Goal: Task Accomplishment & Management: Use online tool/utility

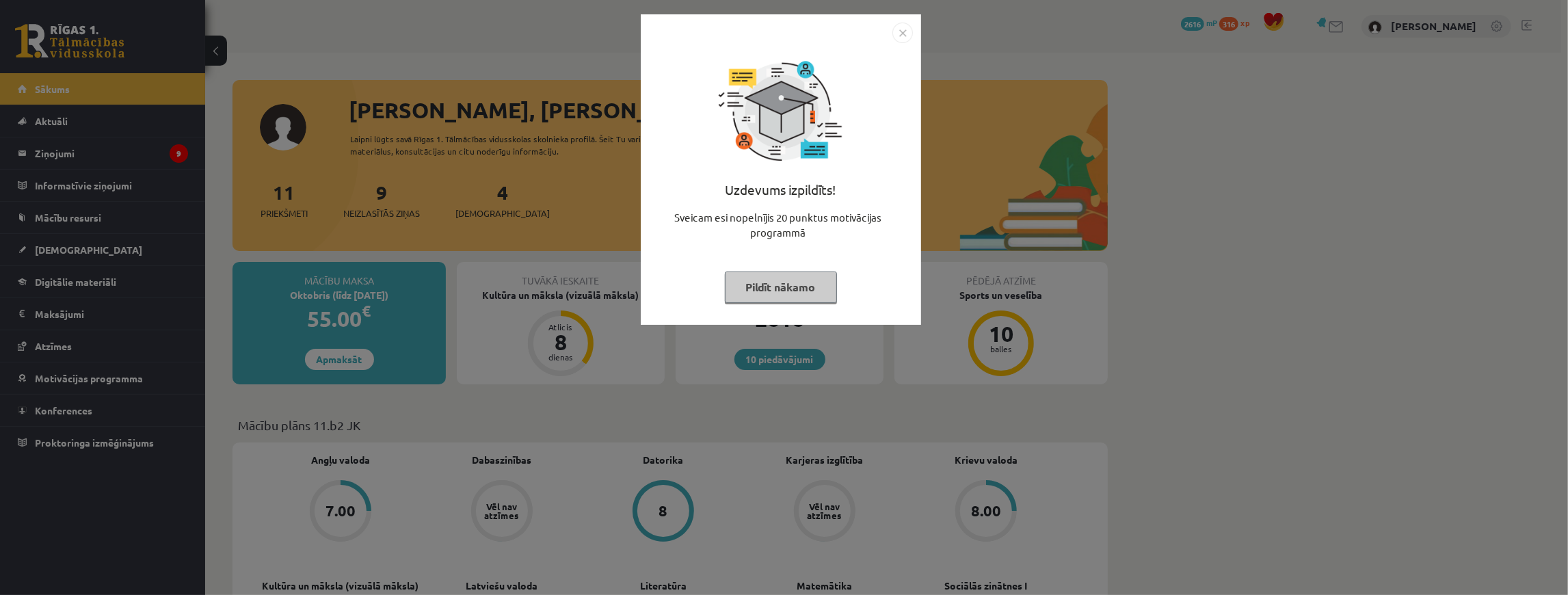
click at [795, 295] on button "Pildīt nākamo" at bounding box center [780, 287] width 112 height 31
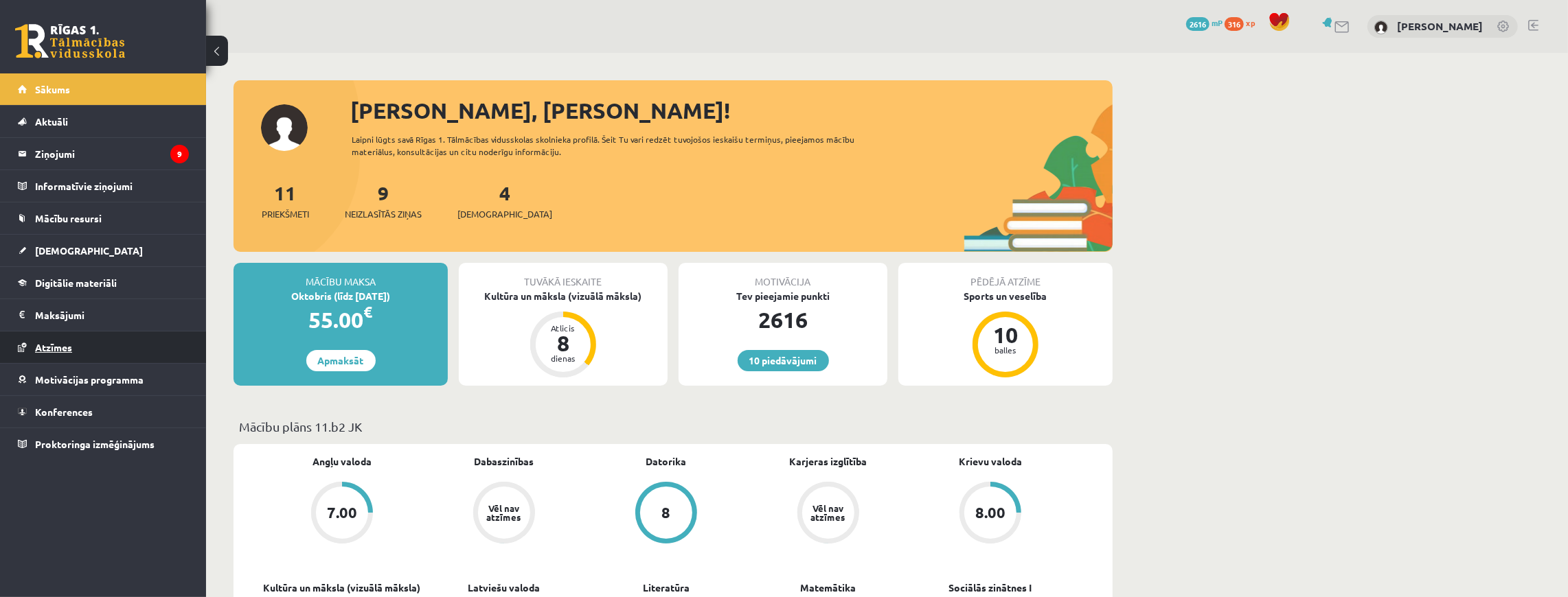
click at [37, 349] on span "Atzīmes" at bounding box center [53, 347] width 37 height 12
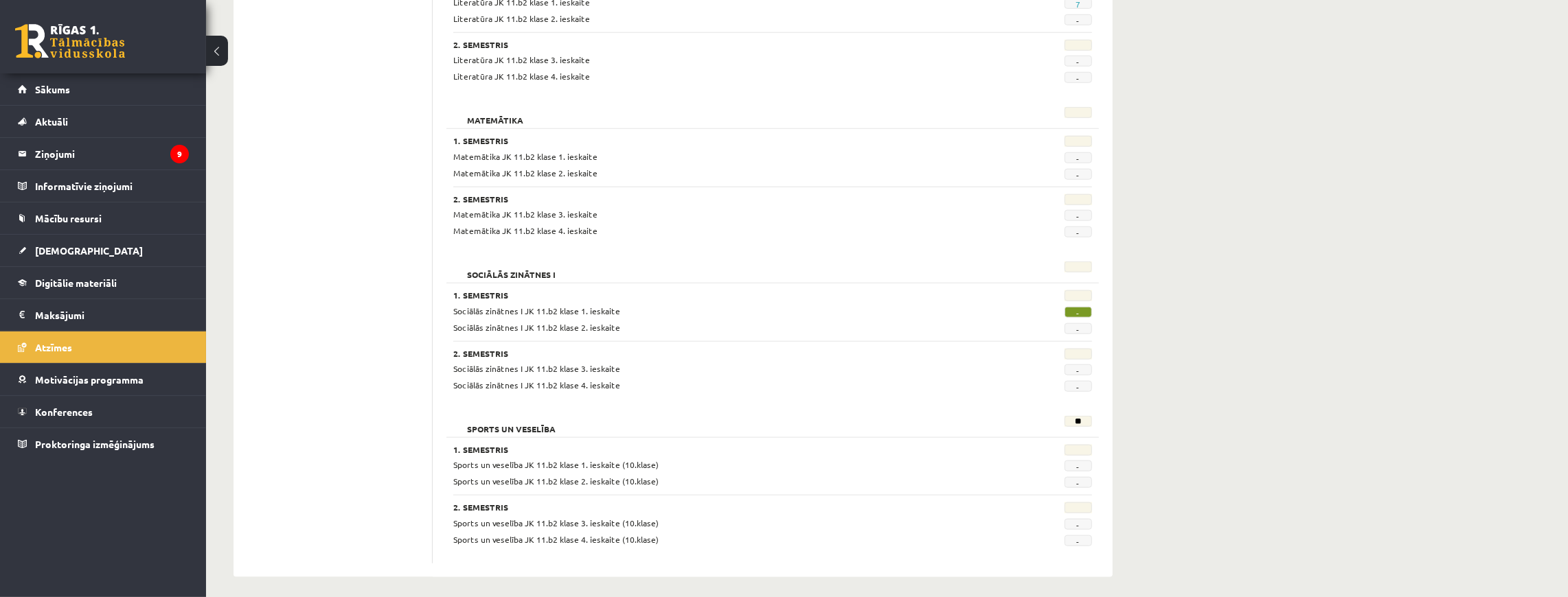
scroll to position [1201, 0]
click at [52, 149] on legend "Ziņojumi 9" at bounding box center [112, 153] width 154 height 31
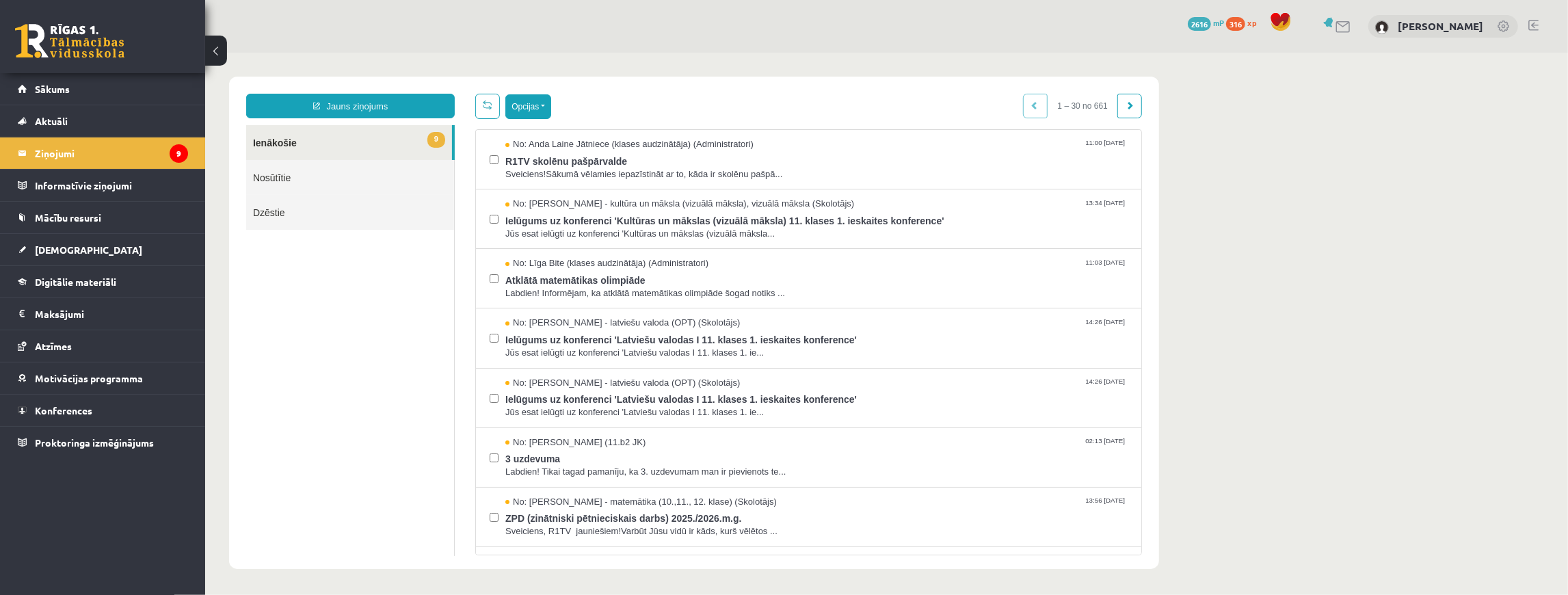
click at [526, 111] on button "Opcijas" at bounding box center [527, 106] width 46 height 25
click at [585, 168] on link "Atzīmēt visus kā lasītus" at bounding box center [612, 174] width 180 height 14
drag, startPoint x: 589, startPoint y: 160, endPoint x: 616, endPoint y: 95, distance: 70.4
click at [616, 95] on div "Opcijas Atzīmēt visus ziņojumus Atcelt izvēlētos Atzīmēt visus kā lasītus Atzīm…" at bounding box center [807, 106] width 666 height 25
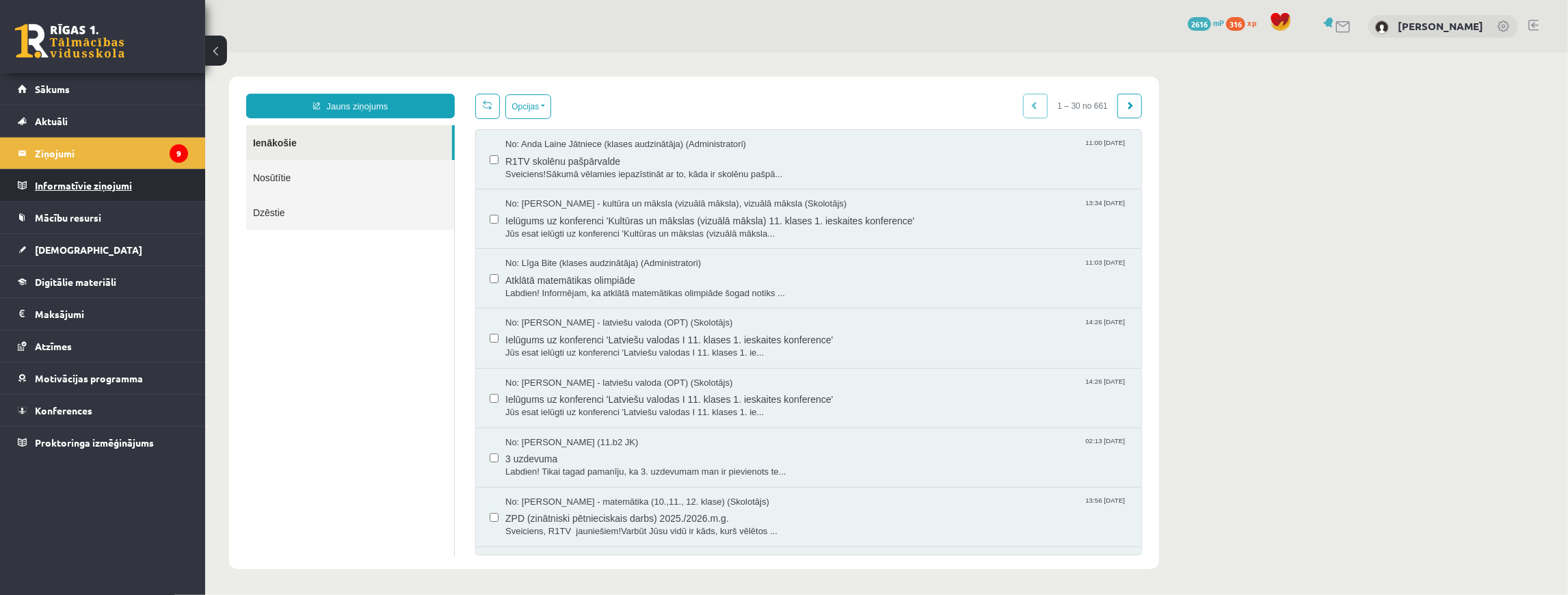
click at [58, 185] on legend "Informatīvie ziņojumi 0" at bounding box center [111, 185] width 154 height 31
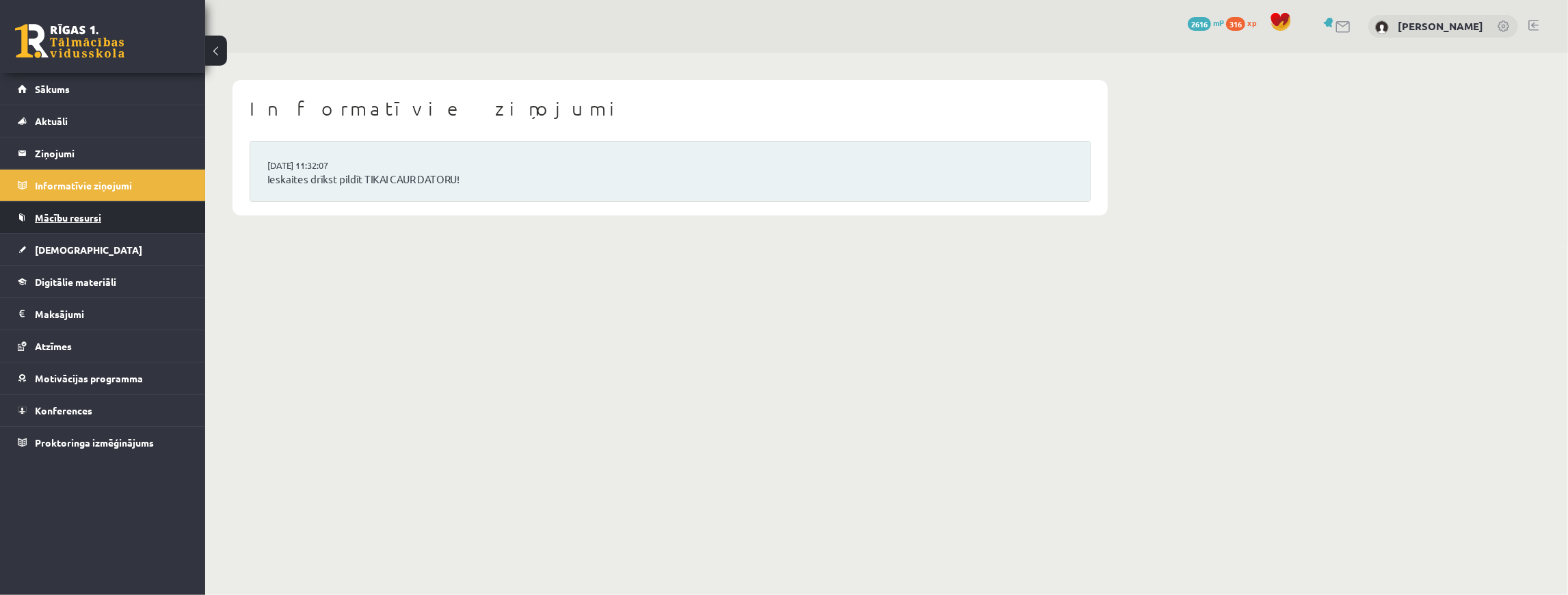
click at [61, 209] on link "Mācību resursi" at bounding box center [103, 217] width 171 height 31
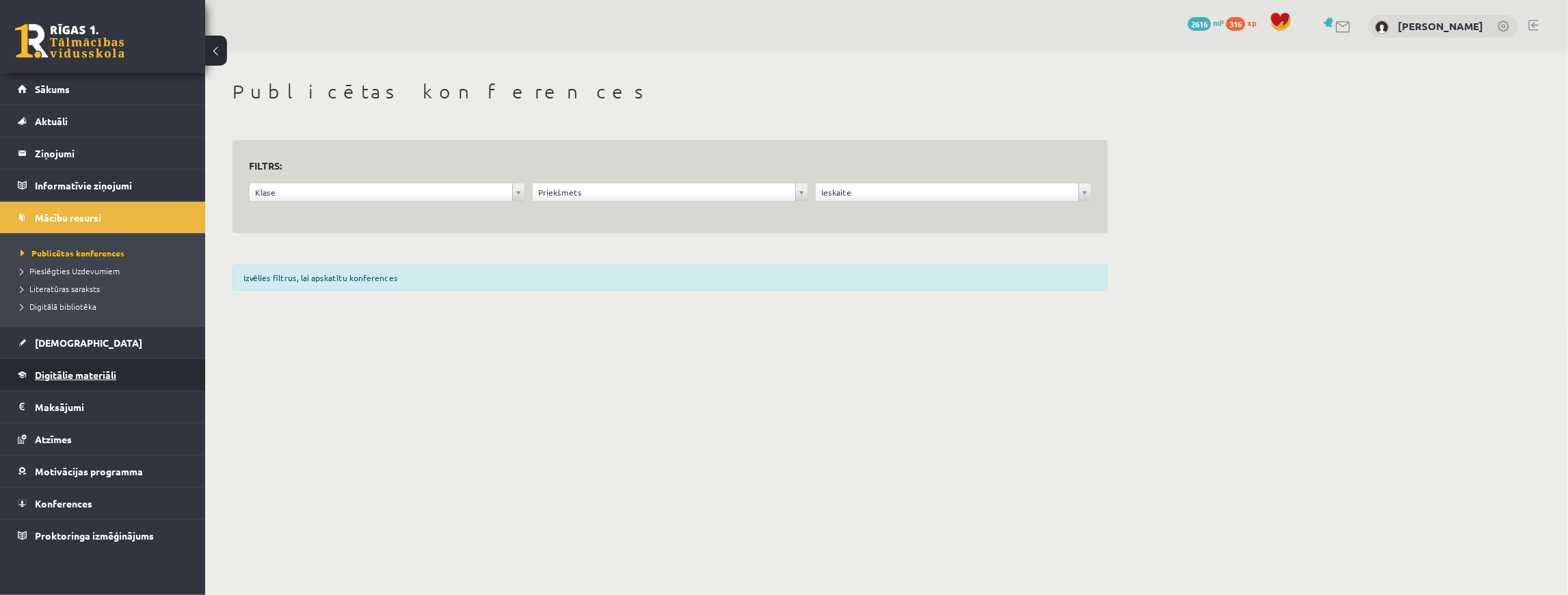
click at [74, 370] on span "Digitālie materiāli" at bounding box center [75, 374] width 81 height 12
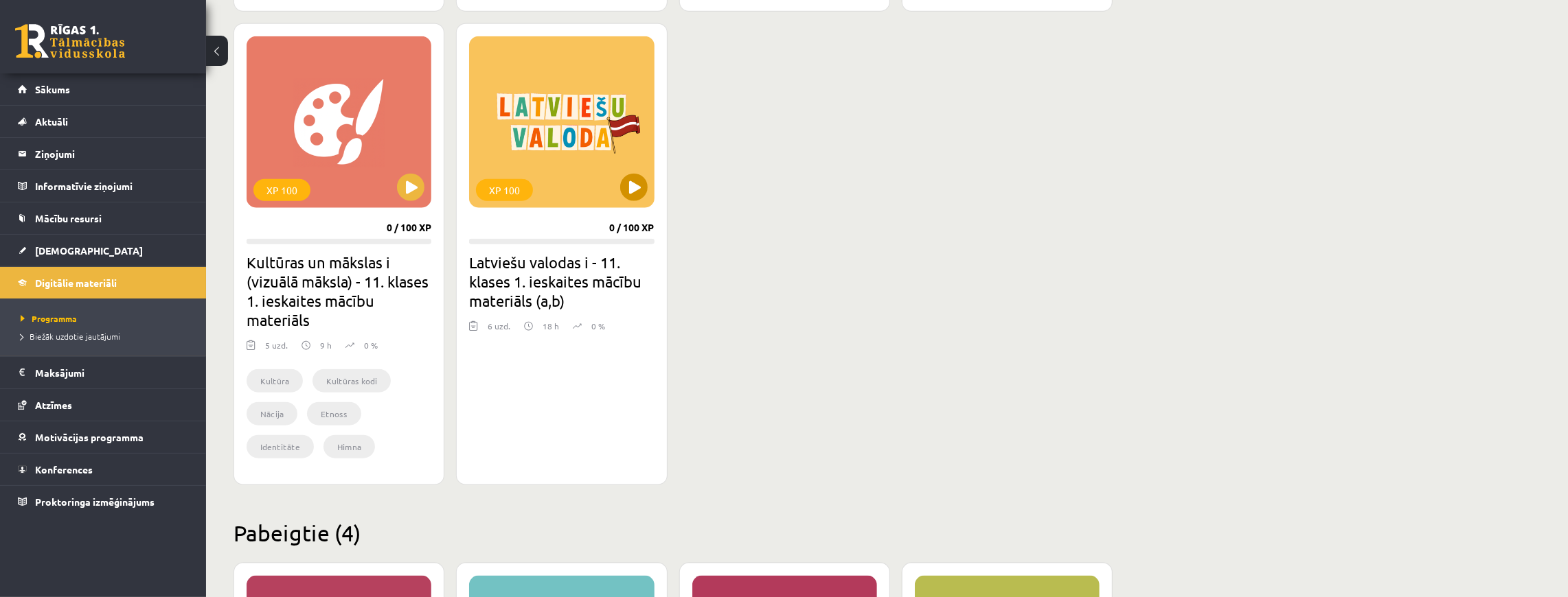
scroll to position [1144, 0]
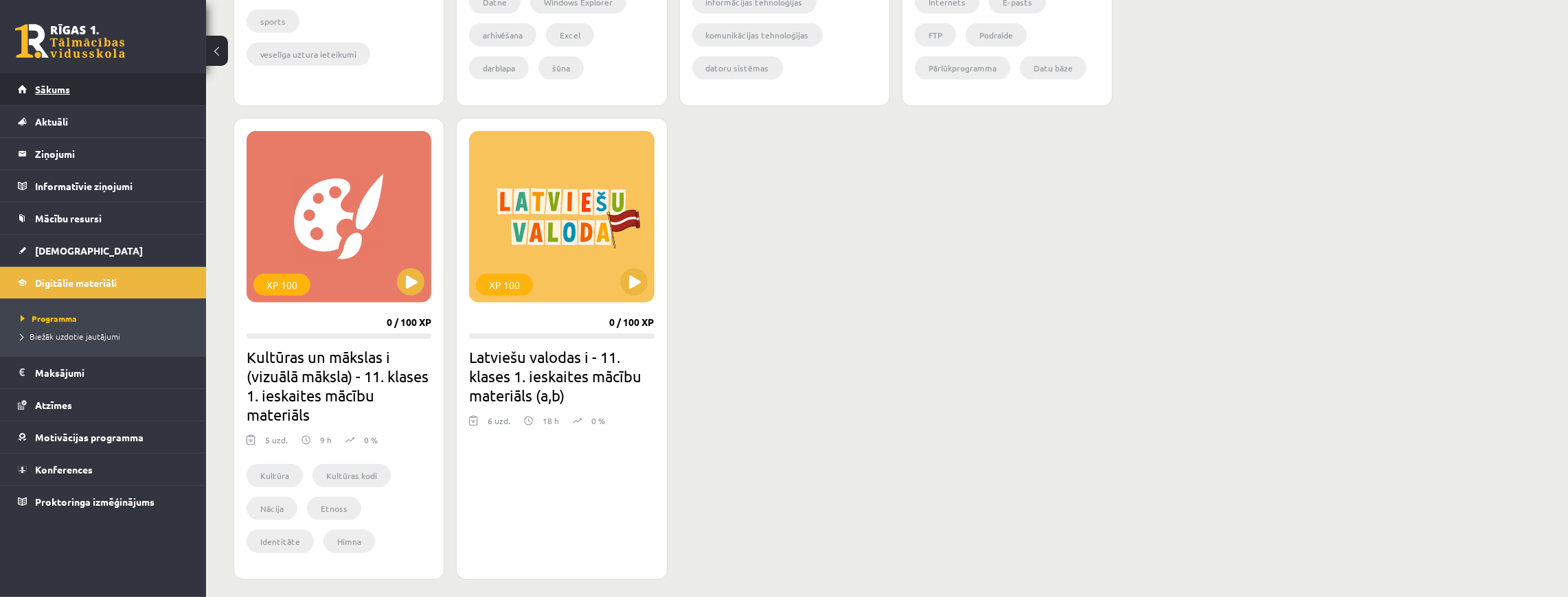
click at [66, 89] on span "Sākums" at bounding box center [52, 89] width 35 height 12
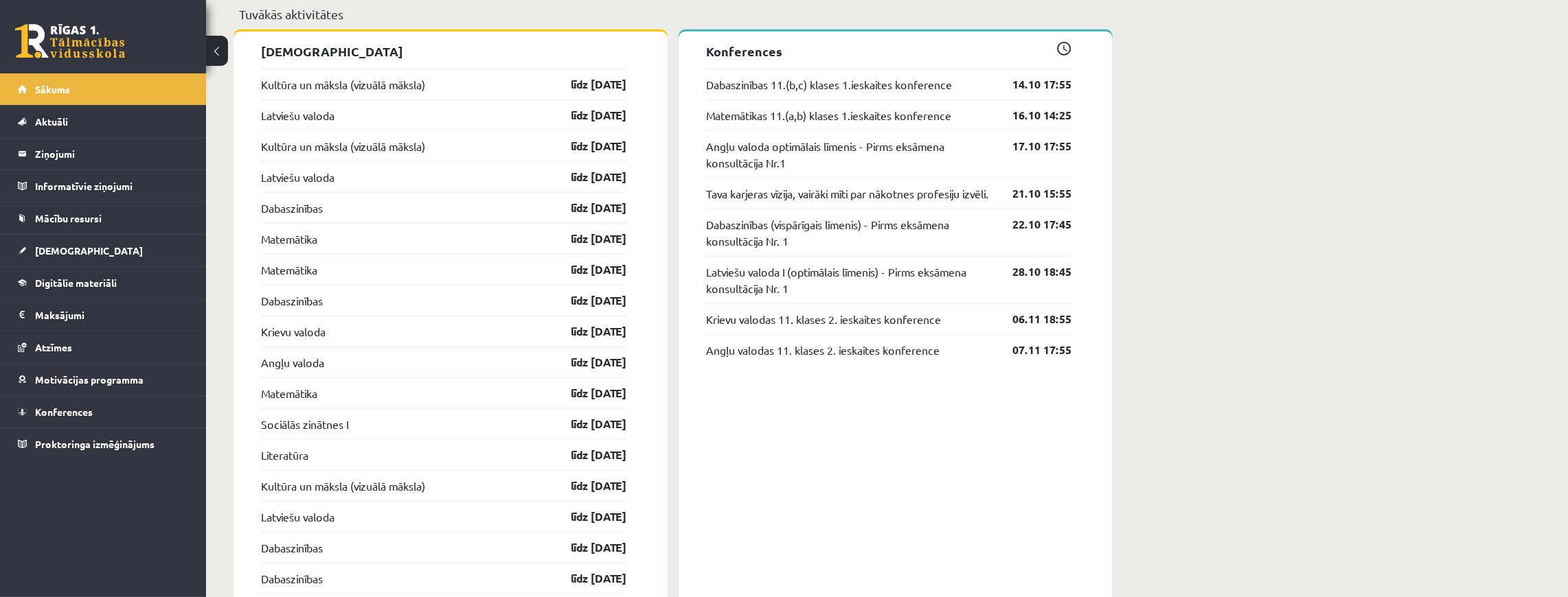
scroll to position [1236, 0]
click at [83, 294] on link "Digitālie materiāli" at bounding box center [103, 282] width 171 height 31
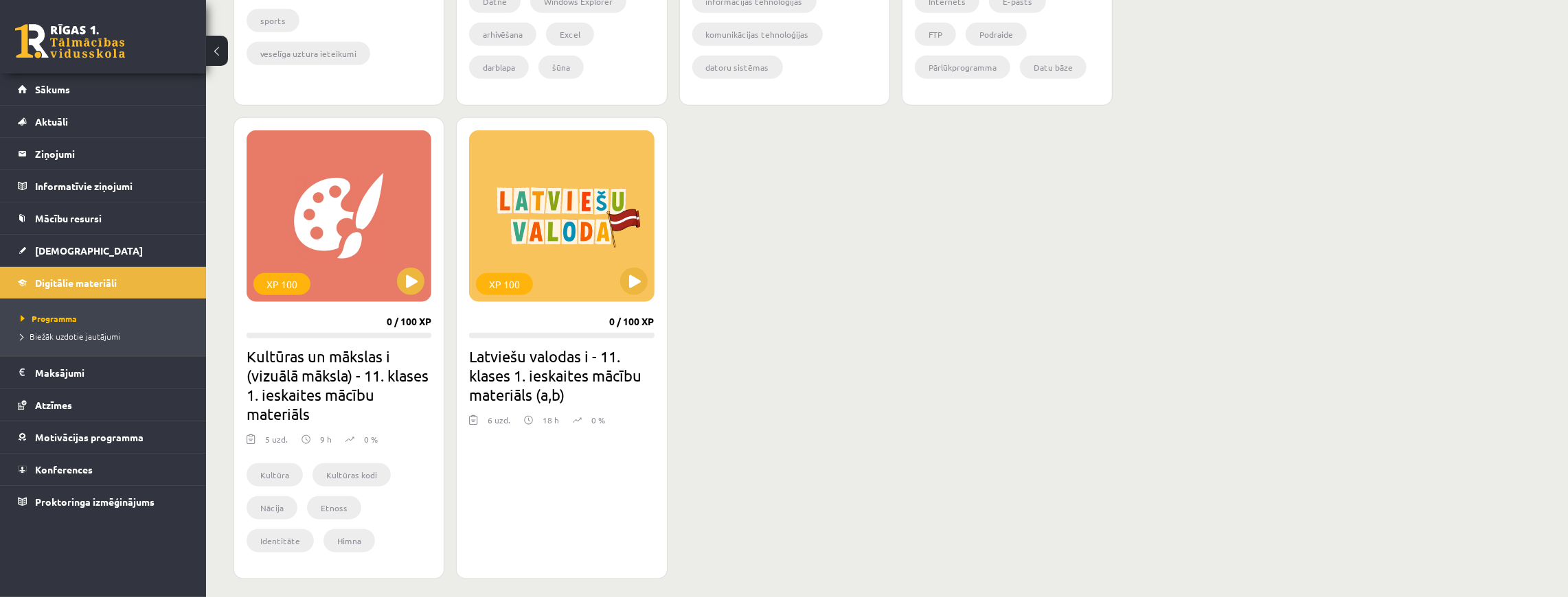
scroll to position [1144, 0]
click at [637, 278] on button at bounding box center [633, 282] width 27 height 27
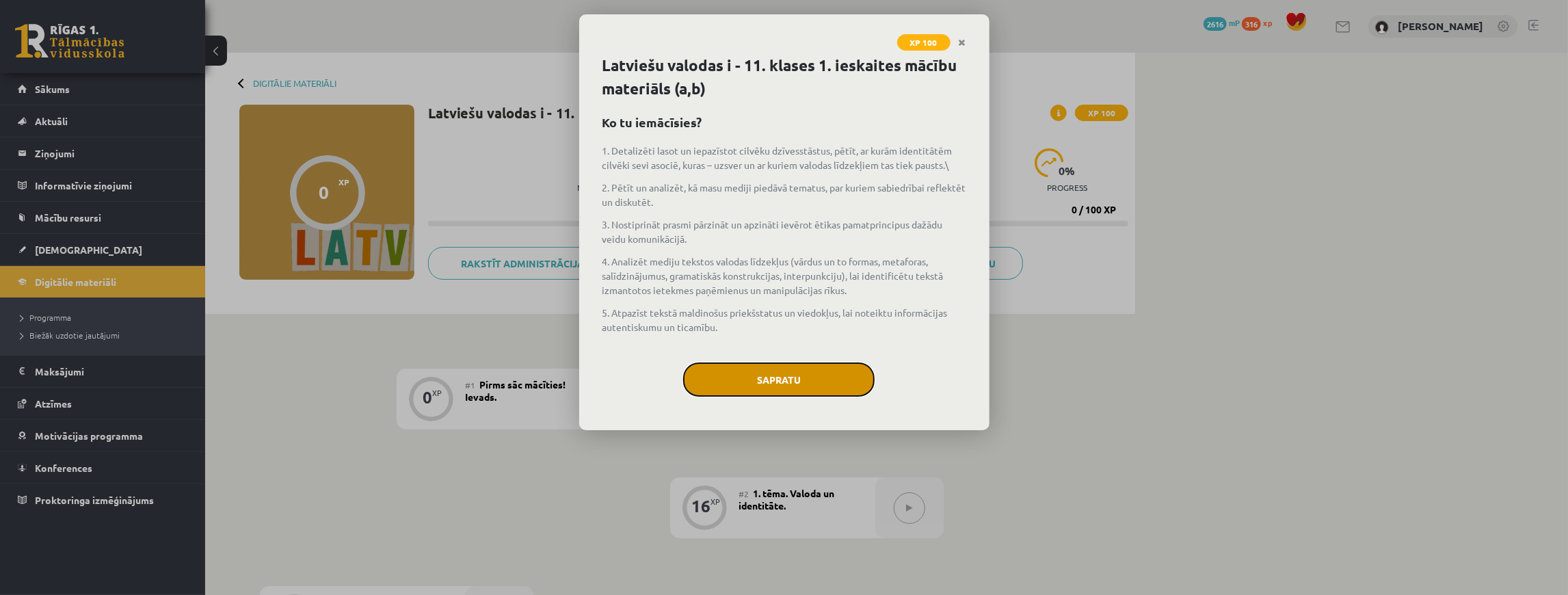
click at [759, 370] on button "Sapratu" at bounding box center [778, 380] width 191 height 34
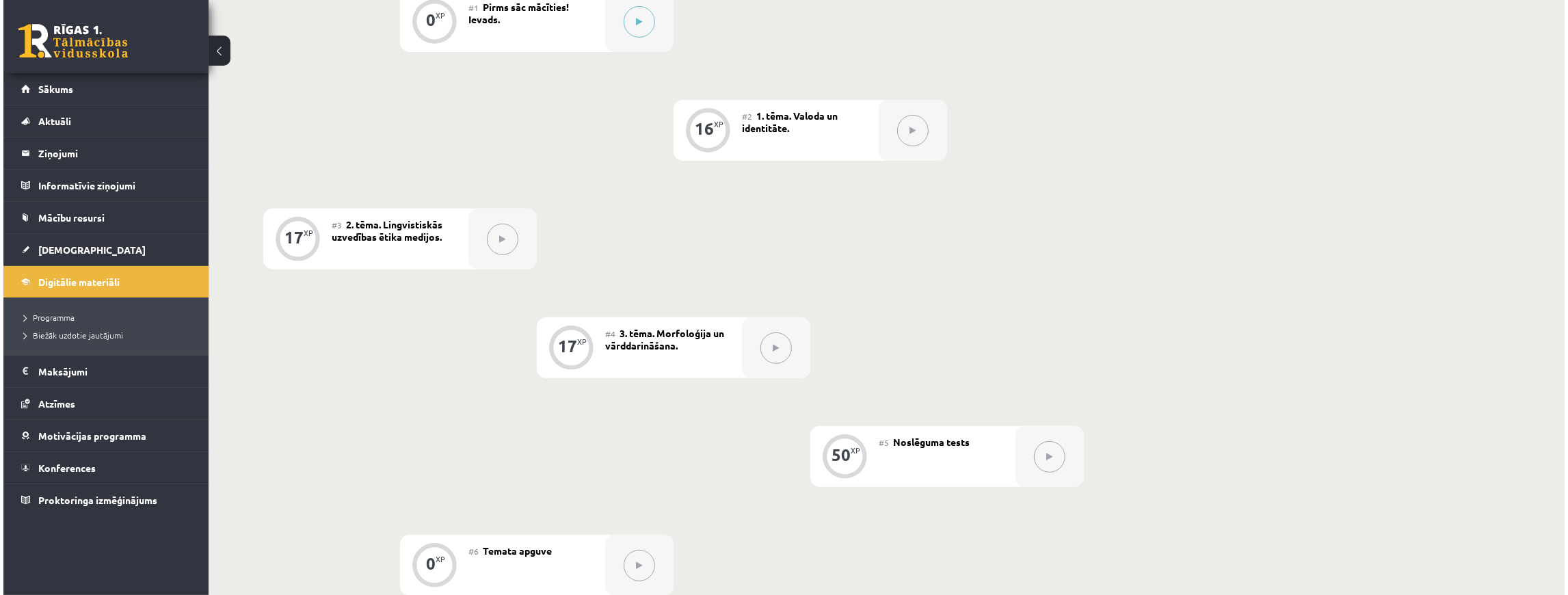
scroll to position [273, 0]
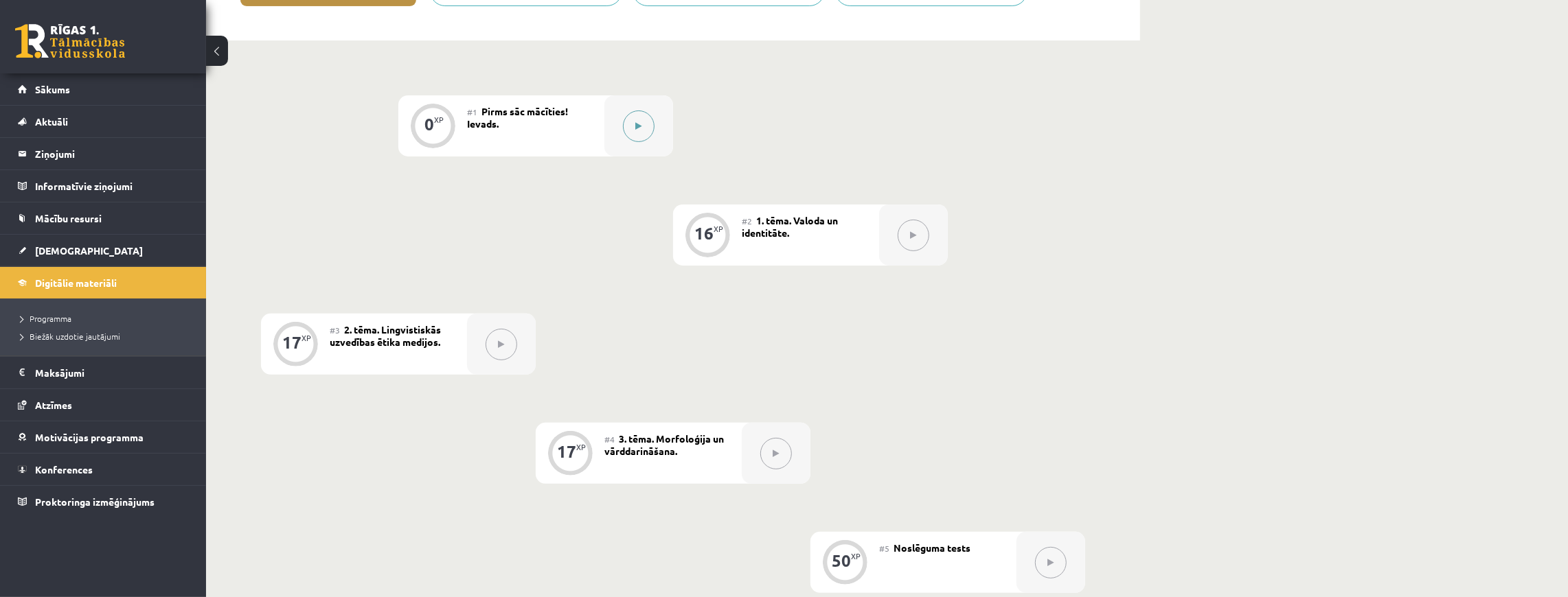
click at [632, 129] on button at bounding box center [638, 126] width 31 height 31
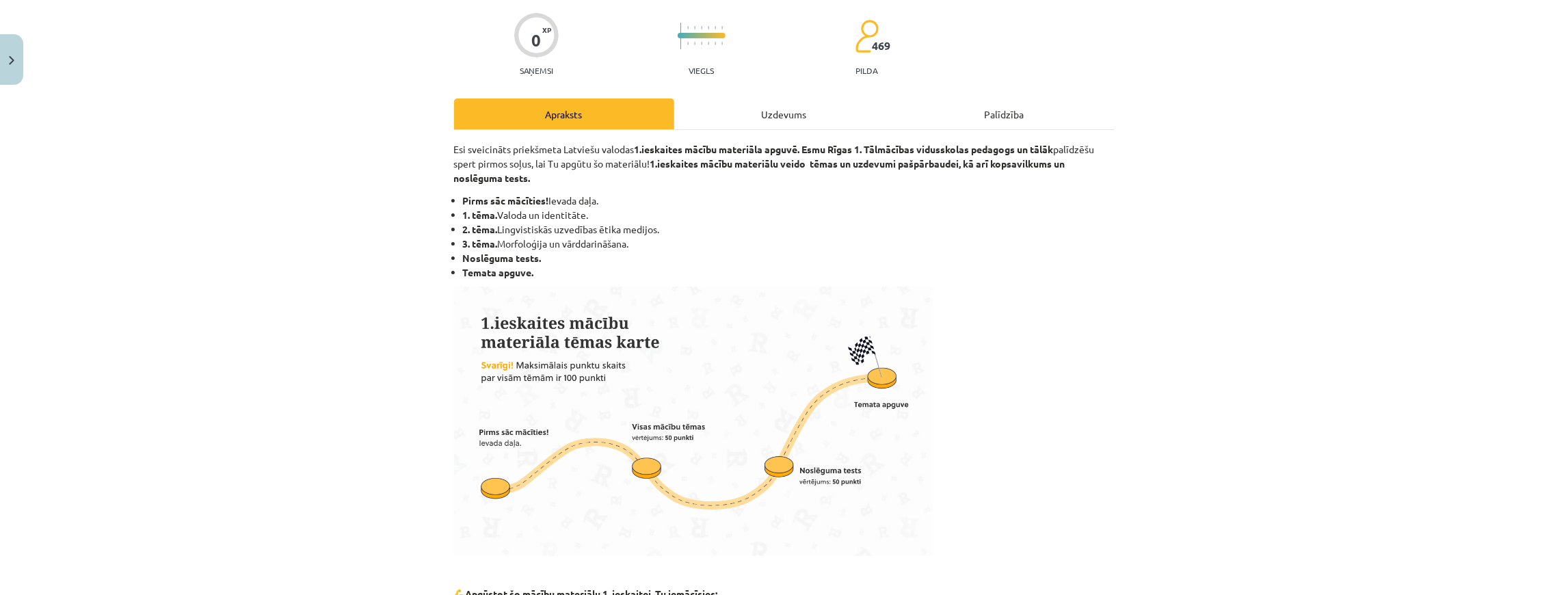
scroll to position [98, 0]
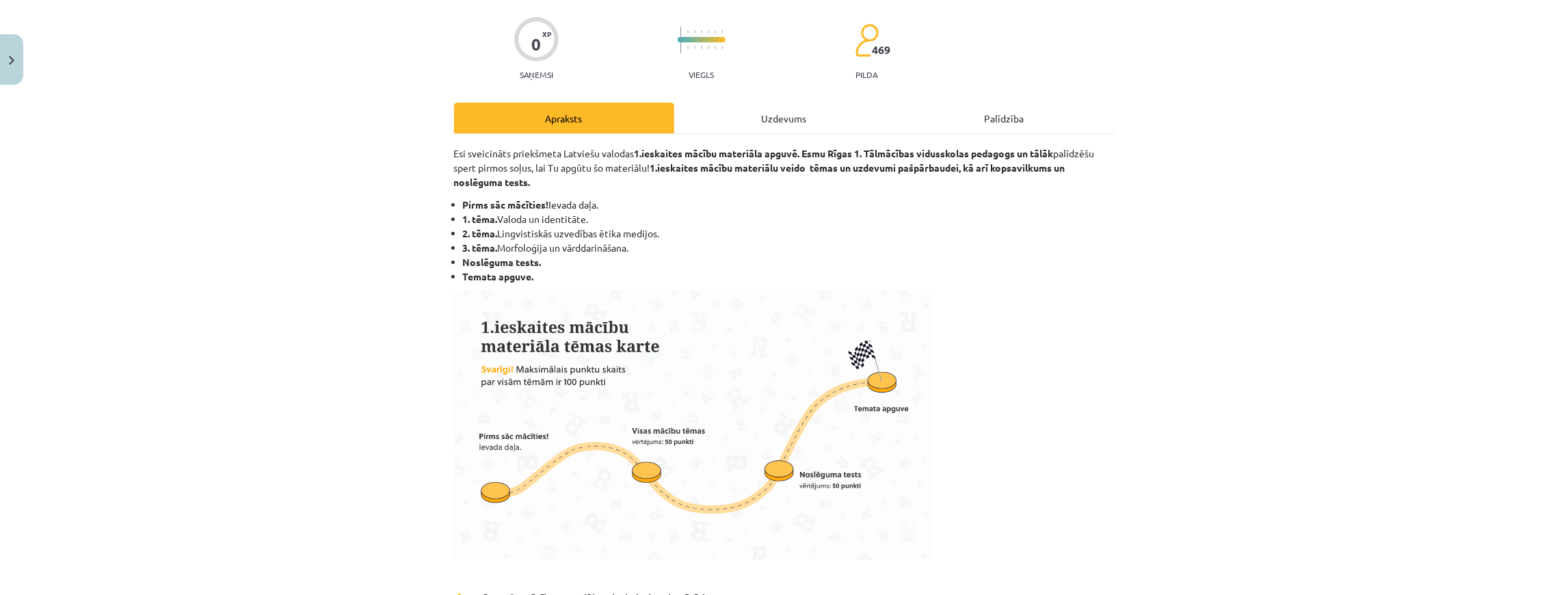
click at [763, 109] on div "Uzdevums" at bounding box center [784, 118] width 220 height 31
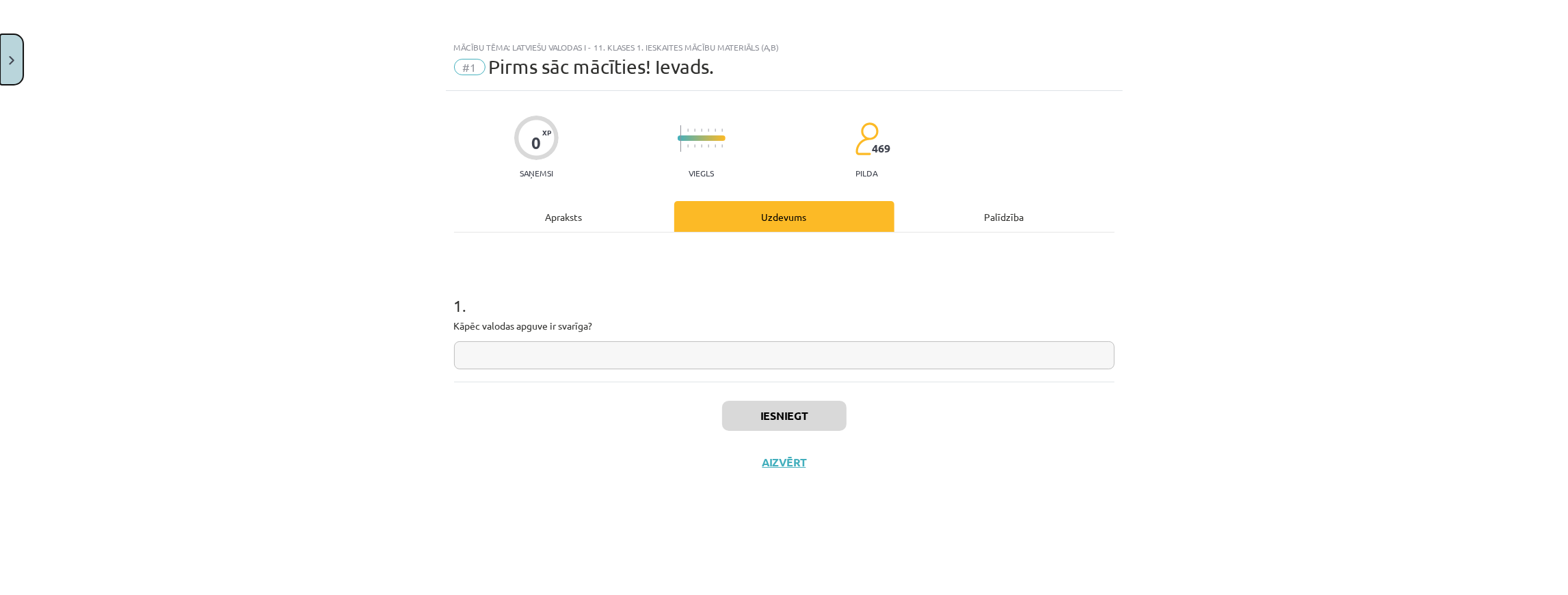
click at [0, 60] on button "Close" at bounding box center [11, 59] width 24 height 51
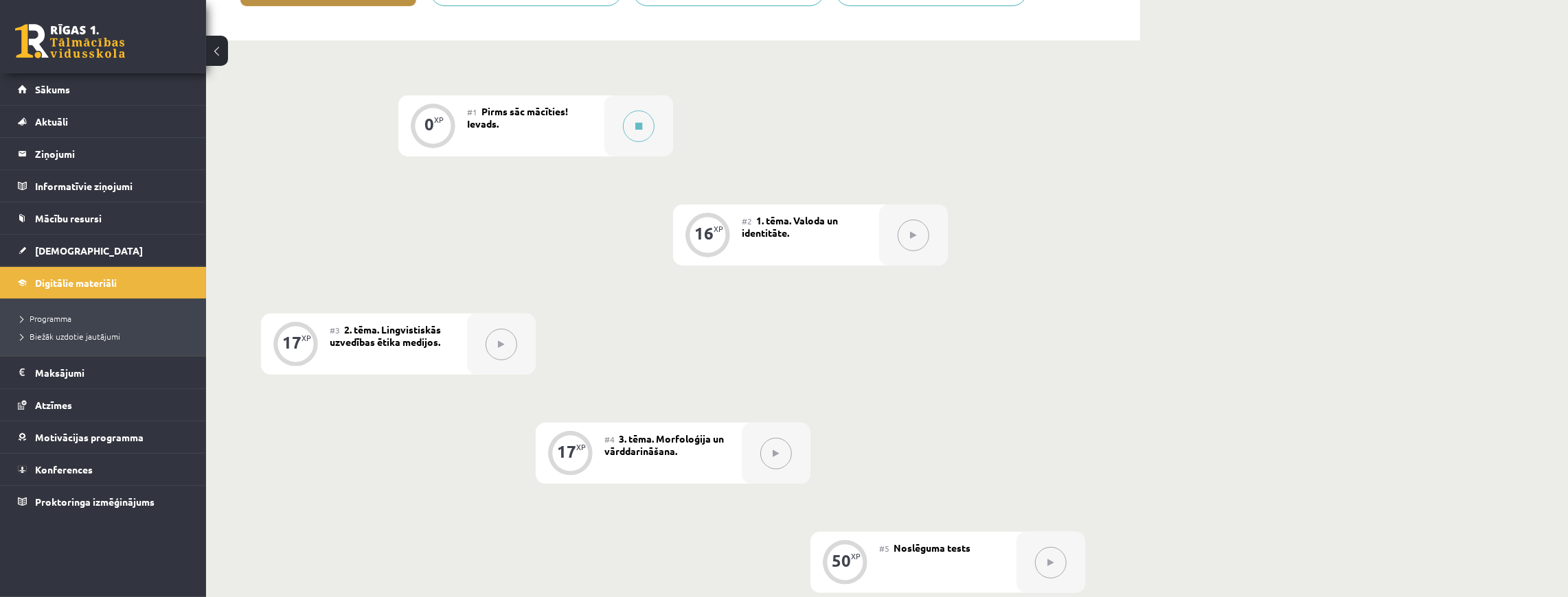
click at [930, 233] on div at bounding box center [914, 235] width 69 height 61
click at [922, 230] on button at bounding box center [913, 235] width 31 height 31
click at [650, 109] on div at bounding box center [638, 126] width 69 height 61
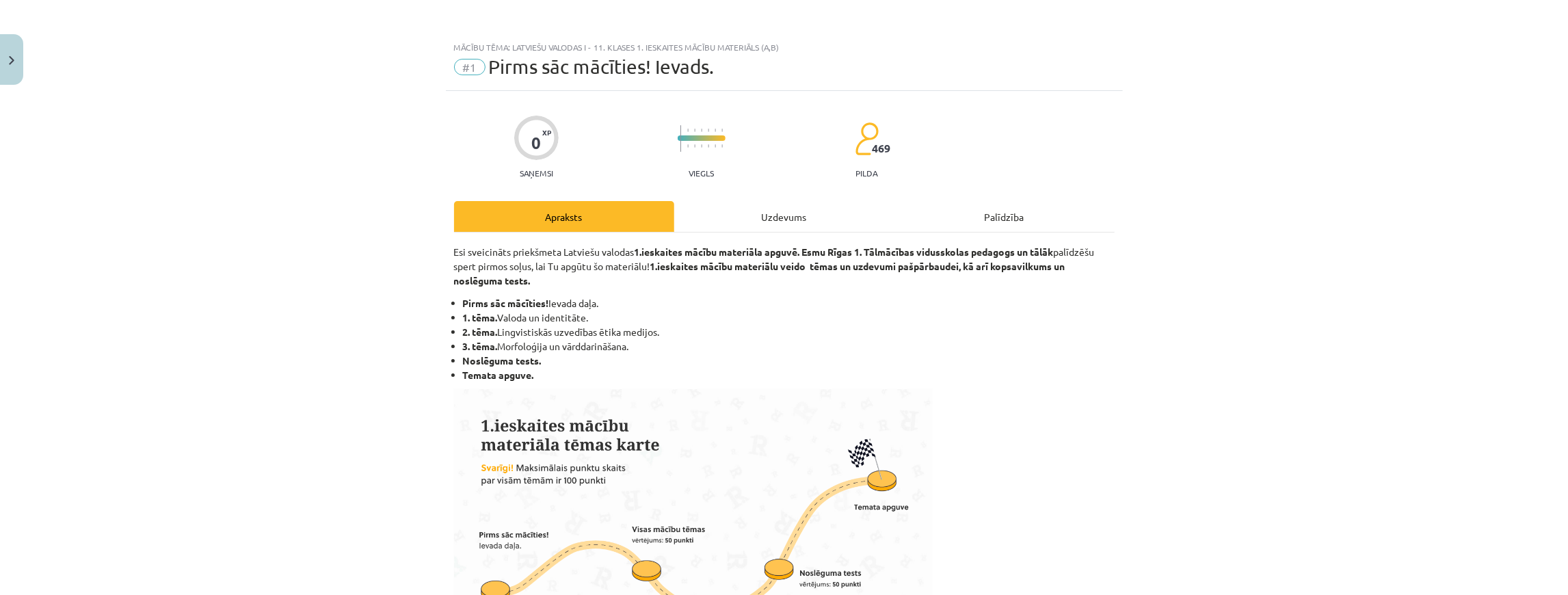
click at [855, 212] on div "Uzdevums" at bounding box center [784, 216] width 220 height 31
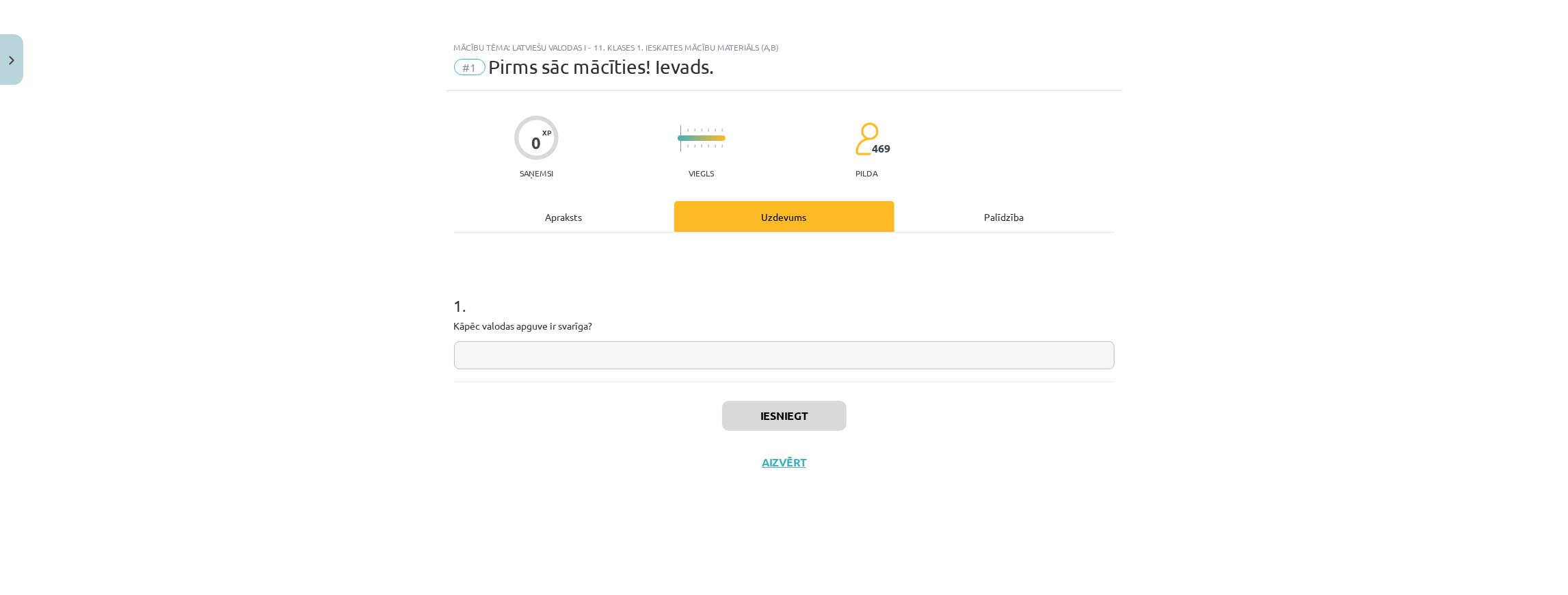
click at [743, 367] on input "text" at bounding box center [784, 355] width 661 height 28
type input "*"
drag, startPoint x: 743, startPoint y: 367, endPoint x: 737, endPoint y: 407, distance: 40.4
click at [737, 407] on button "Iesniegt" at bounding box center [784, 416] width 124 height 30
click at [777, 455] on button "Nākamā nodarbība" at bounding box center [784, 471] width 134 height 31
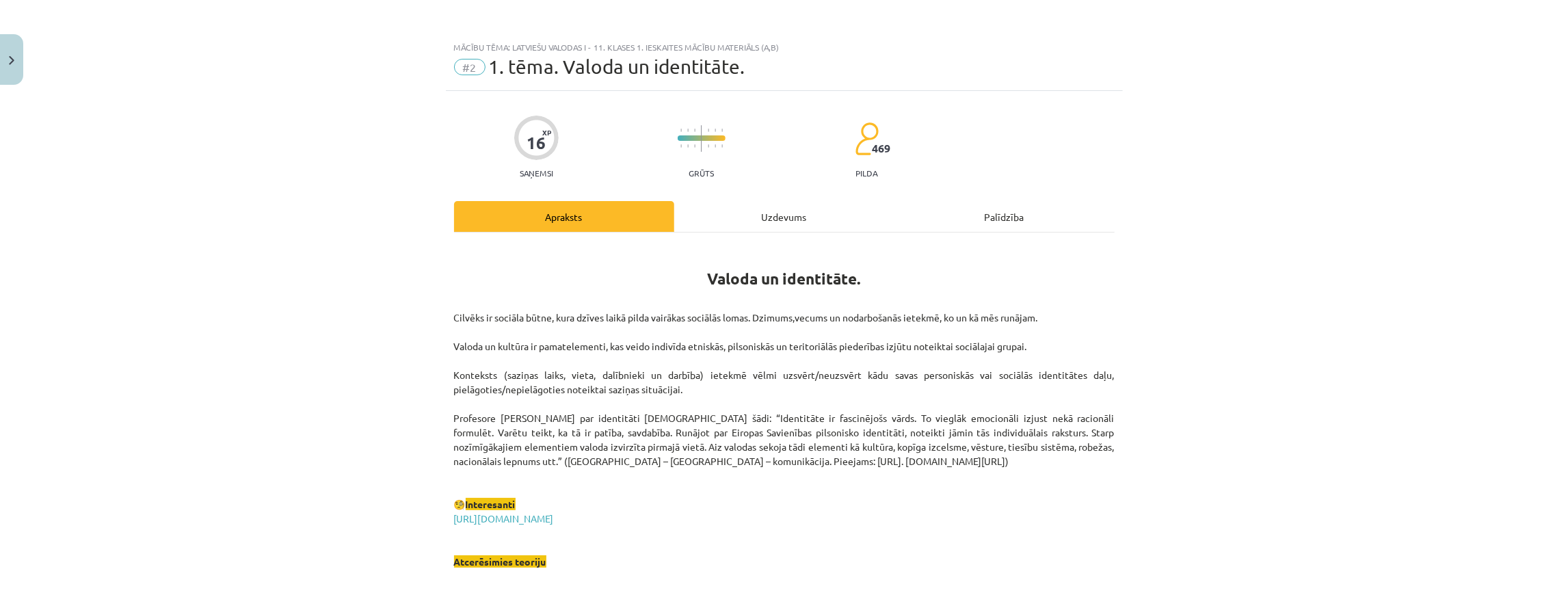
click at [817, 214] on div "Uzdevums" at bounding box center [784, 216] width 220 height 31
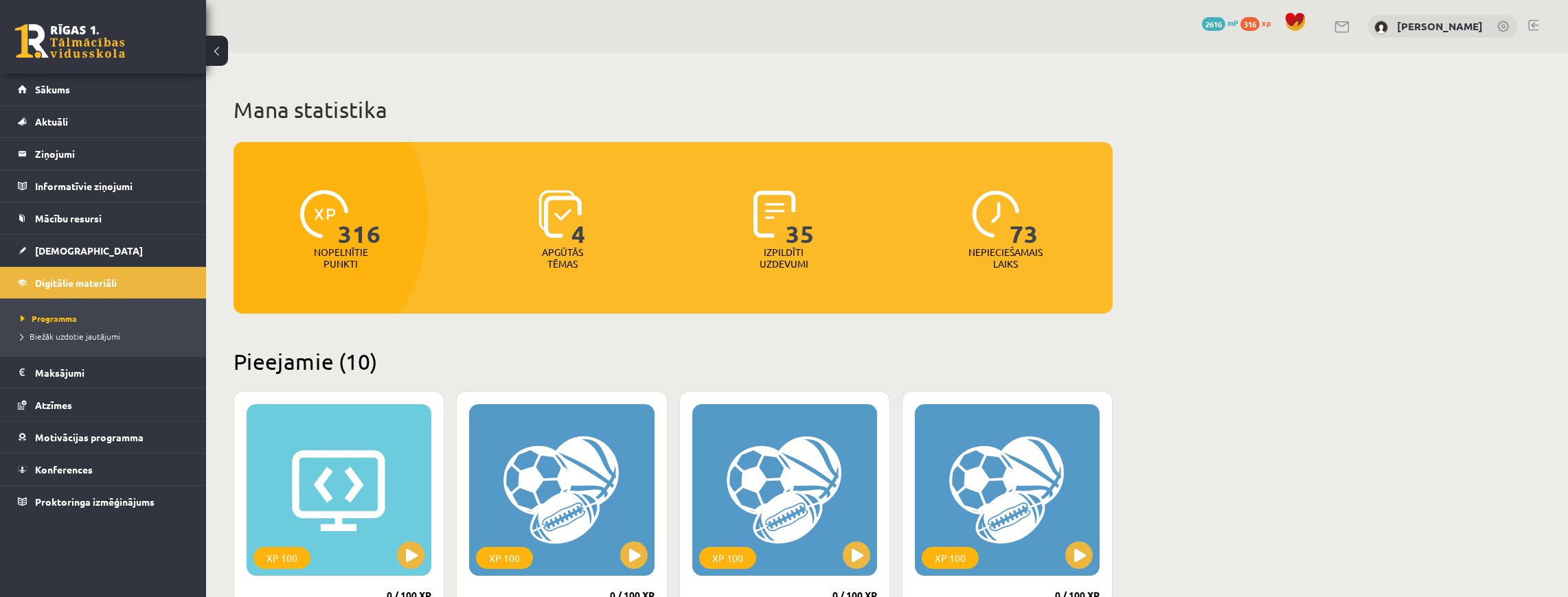
scroll to position [1144, 0]
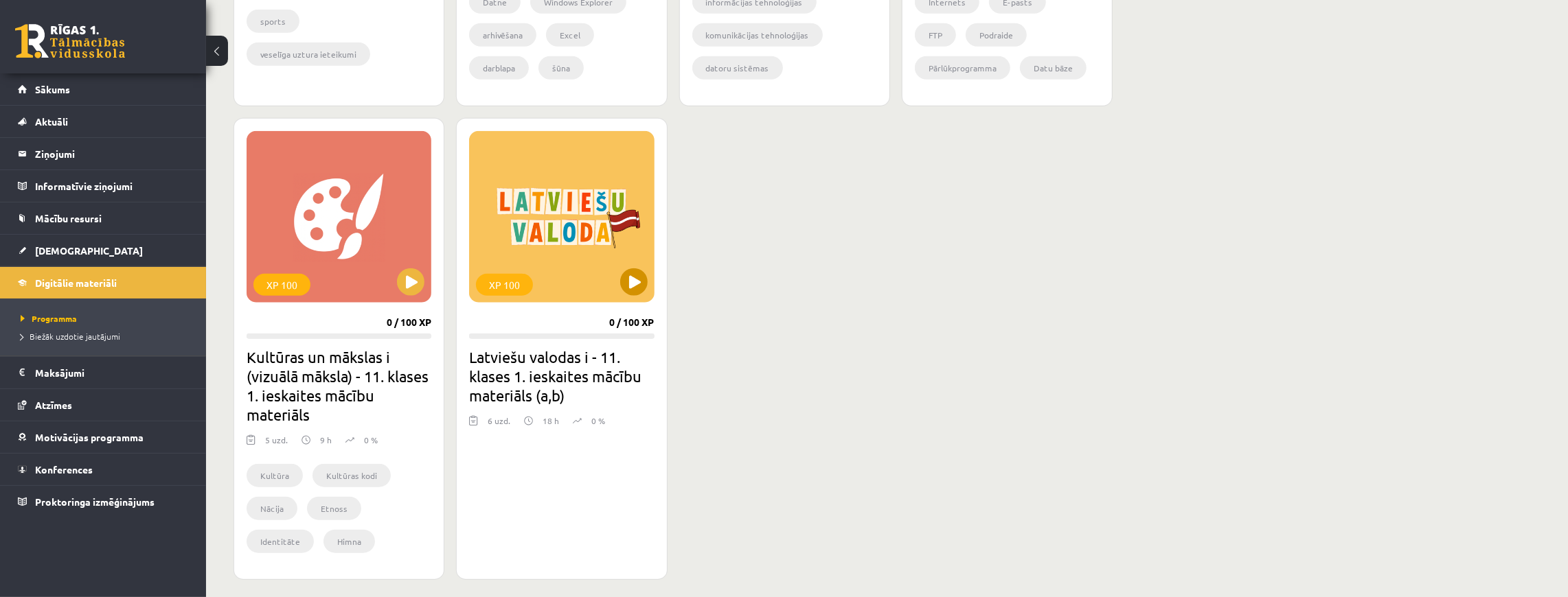
click at [621, 270] on div "XP 100" at bounding box center [561, 217] width 185 height 171
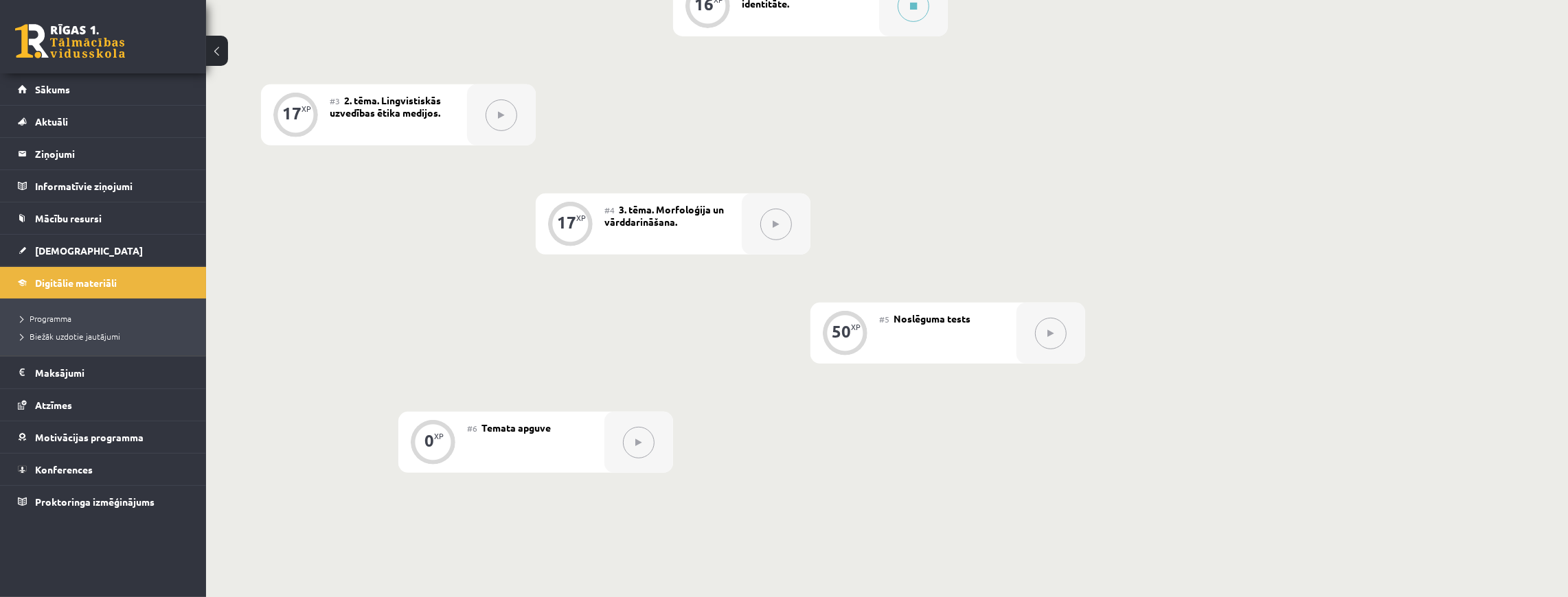
scroll to position [620, 0]
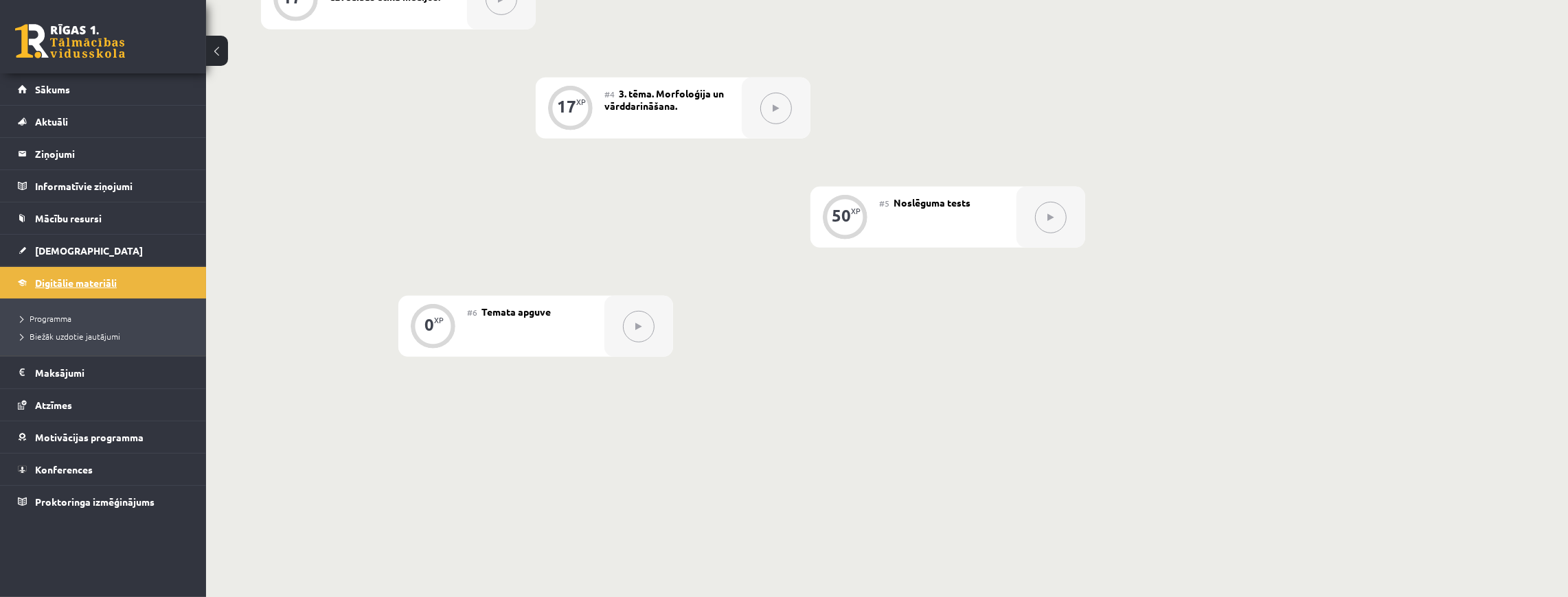
click at [75, 286] on span "Digitālie materiāli" at bounding box center [76, 282] width 81 height 12
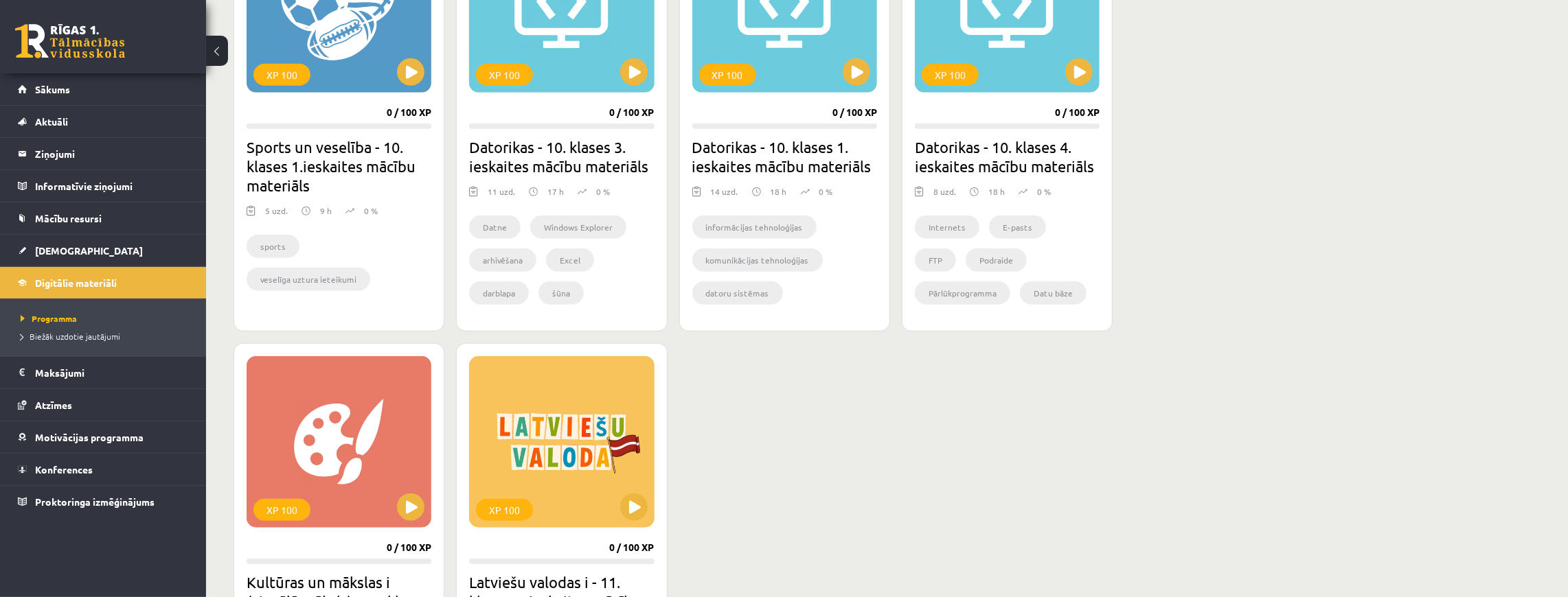
scroll to position [1098, 0]
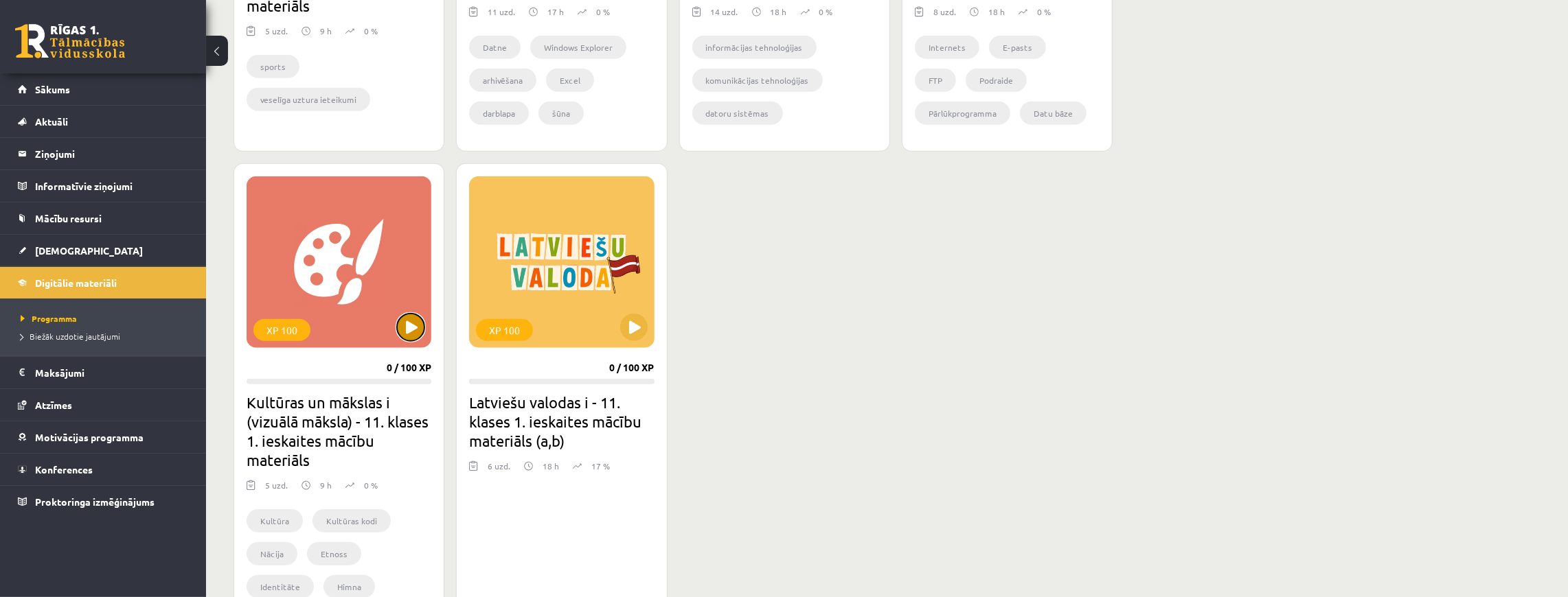
click at [414, 336] on button at bounding box center [410, 327] width 27 height 27
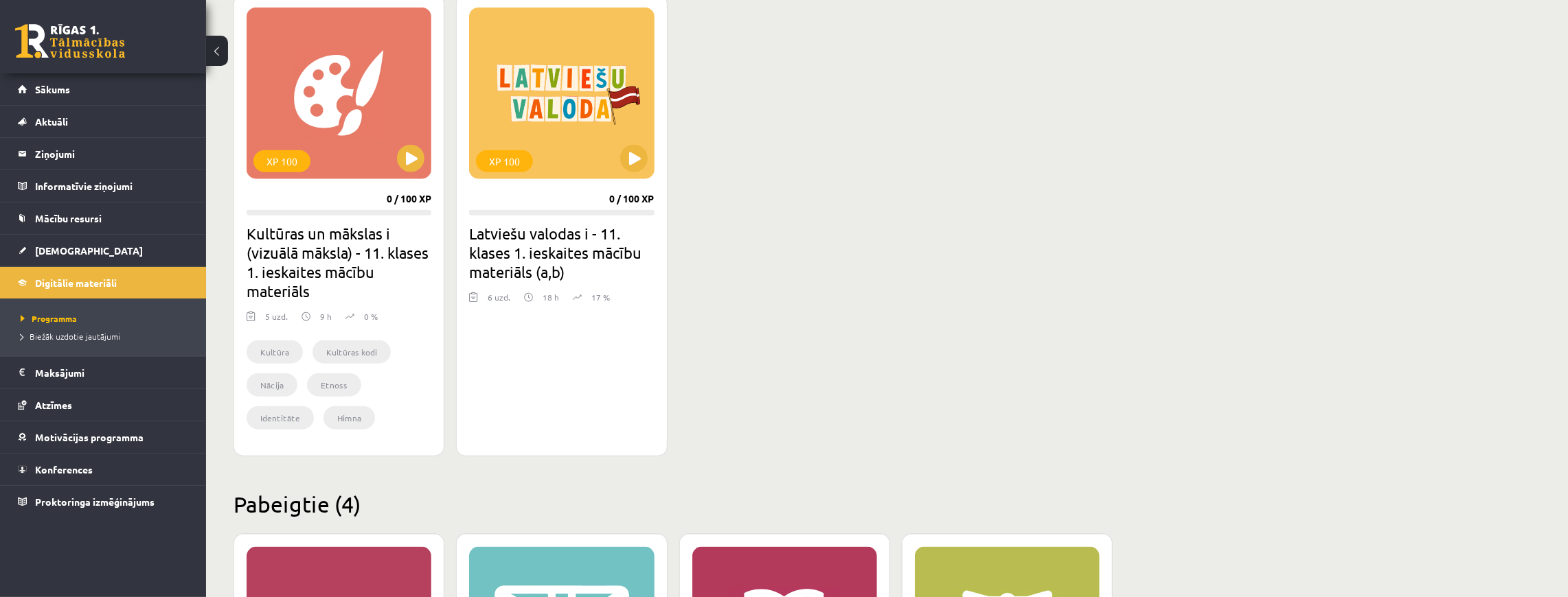
scroll to position [1281, 0]
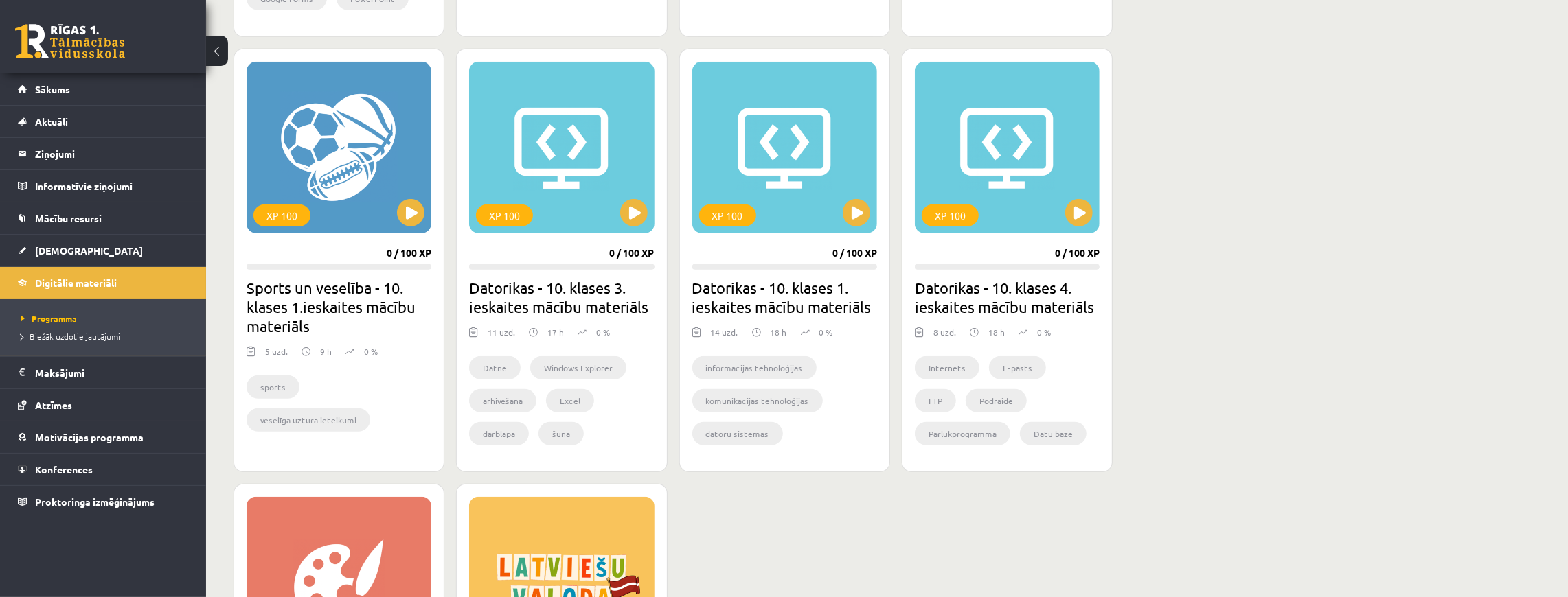
scroll to position [869, 0]
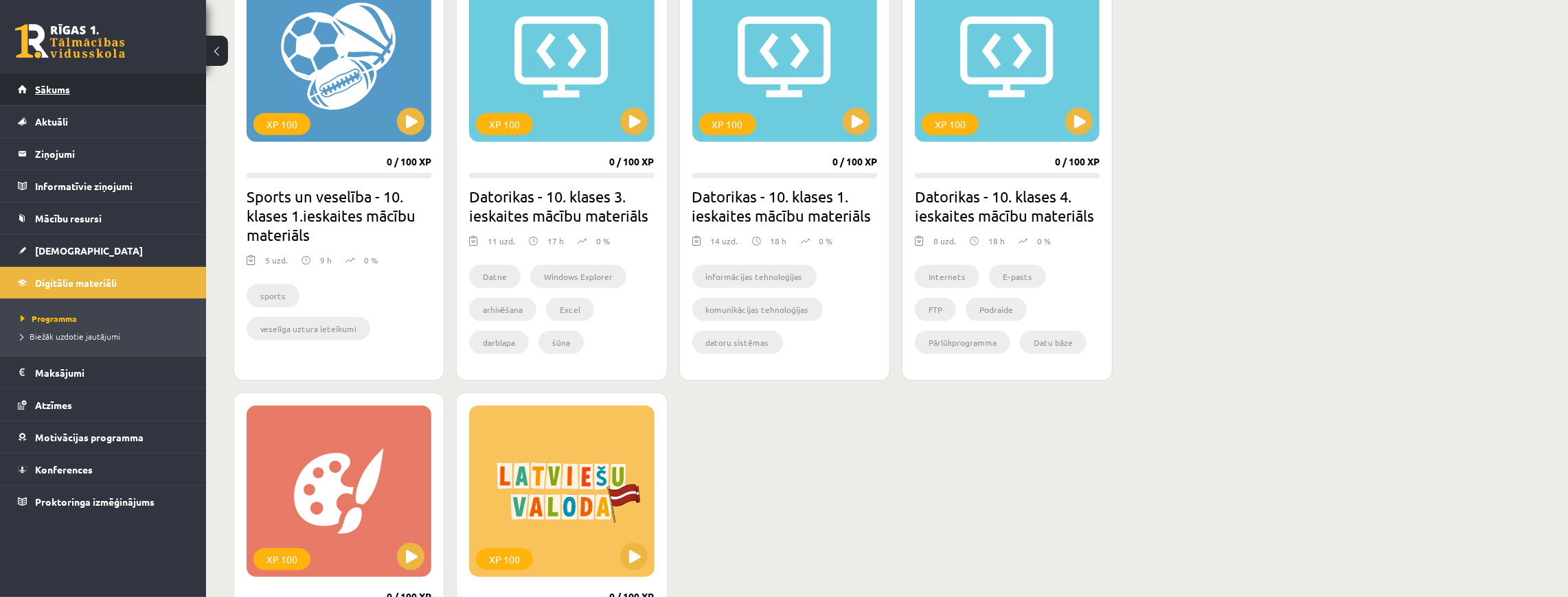
click at [64, 95] on link "Sākums" at bounding box center [103, 89] width 171 height 31
